Goal: Information Seeking & Learning: Learn about a topic

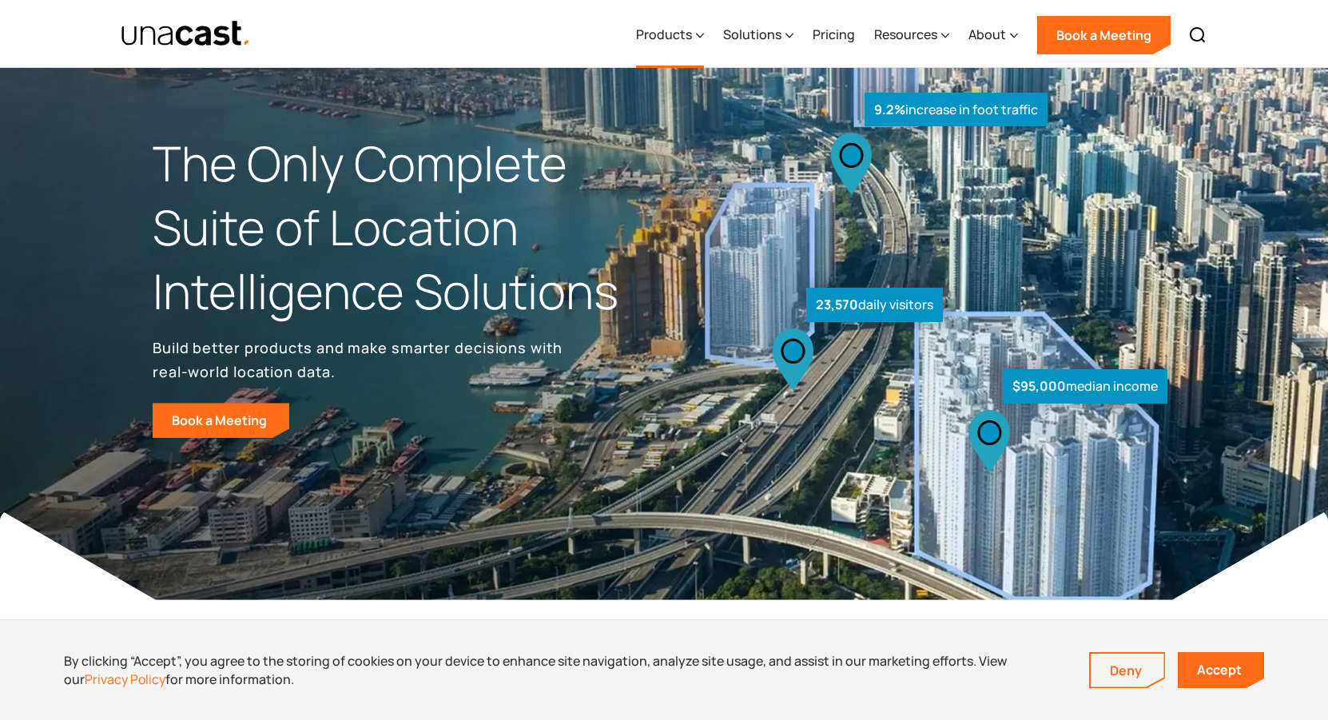
click at [668, 39] on div "Products" at bounding box center [664, 34] width 56 height 19
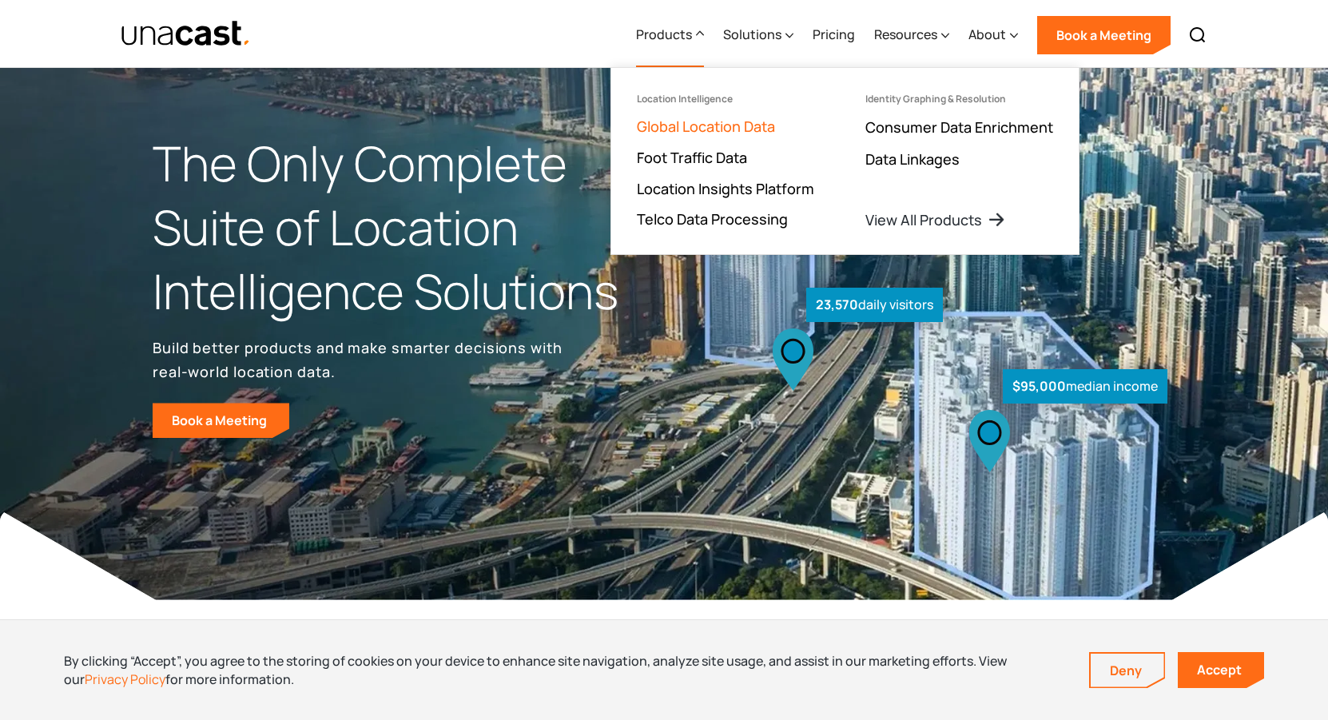
click at [690, 131] on link "Global Location Data" at bounding box center [706, 126] width 138 height 19
